Goal: Find specific page/section: Find specific page/section

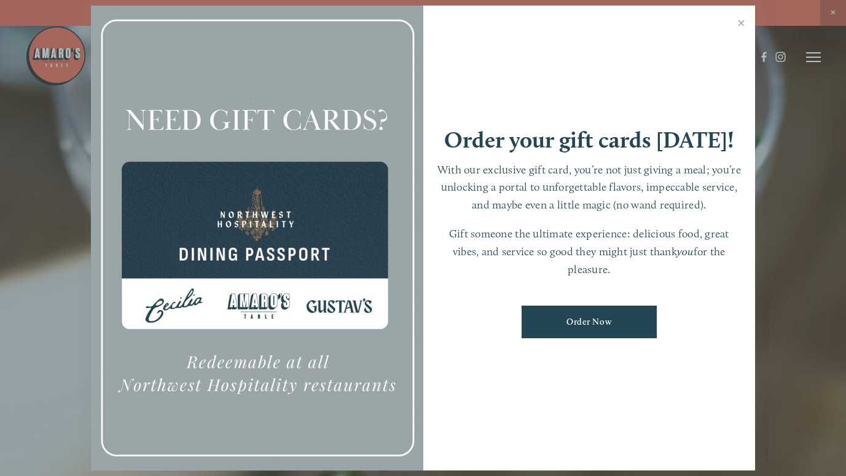
scroll to position [26, 0]
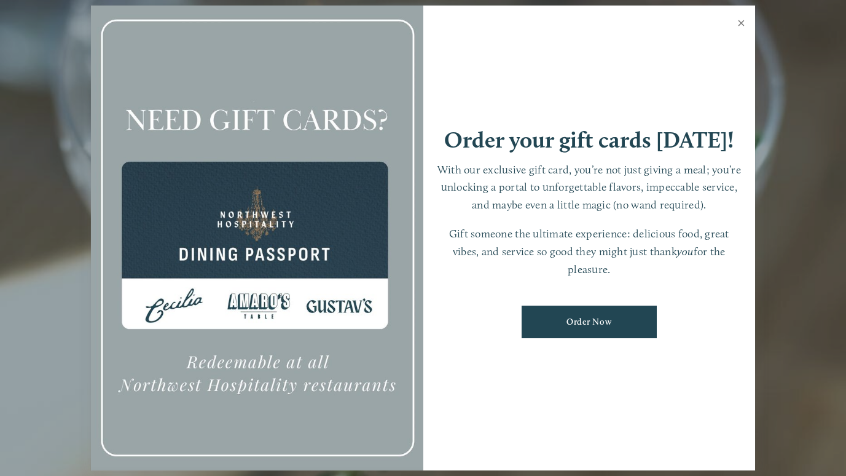
click at [743, 23] on link "Close" at bounding box center [742, 24] width 24 height 34
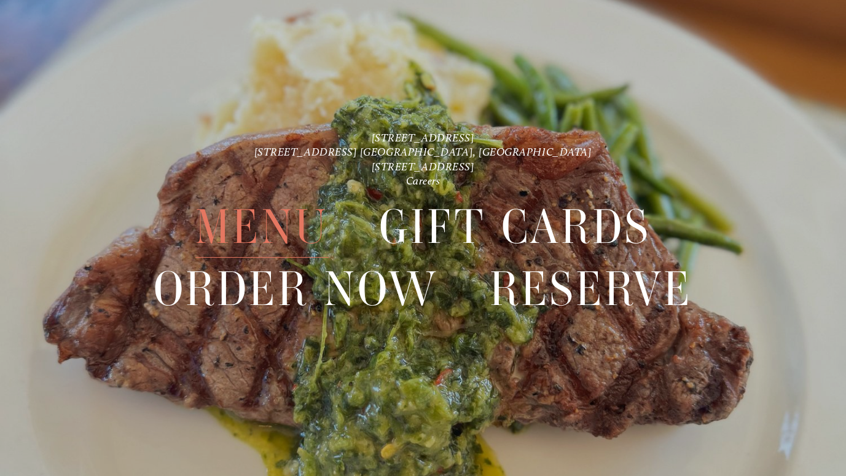
click at [263, 226] on span "Menu" at bounding box center [261, 226] width 133 height 61
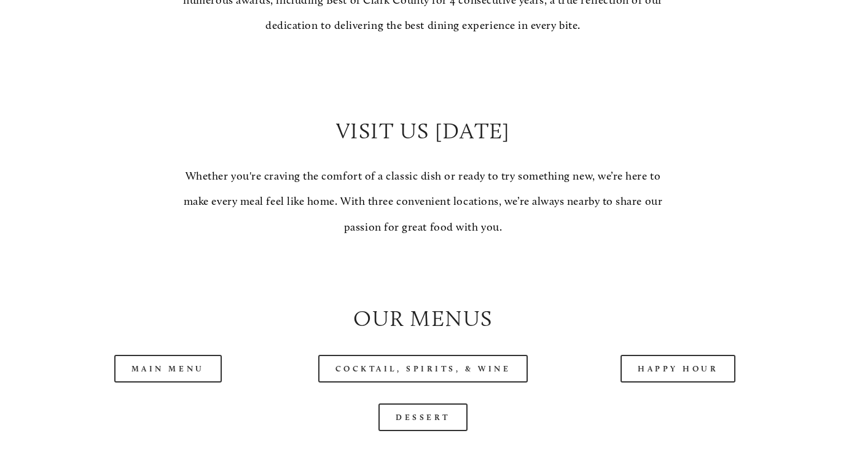
scroll to position [984, 0]
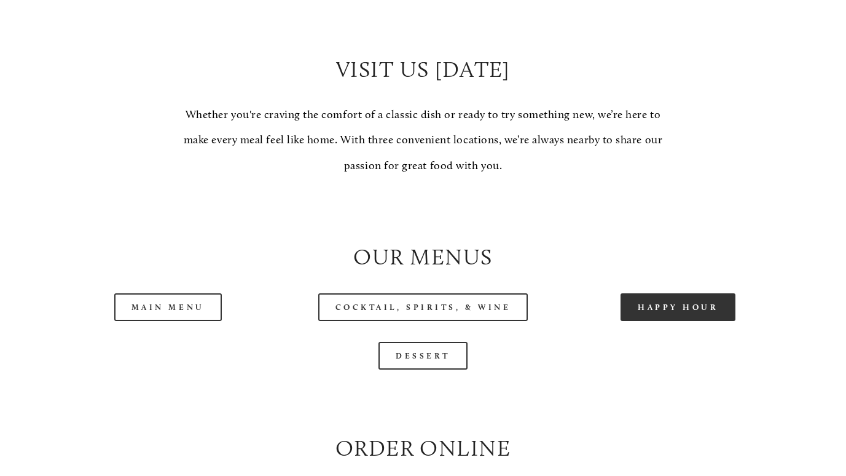
click at [697, 321] on link "Happy Hour" at bounding box center [679, 307] width 116 height 28
